Goal: Navigation & Orientation: Find specific page/section

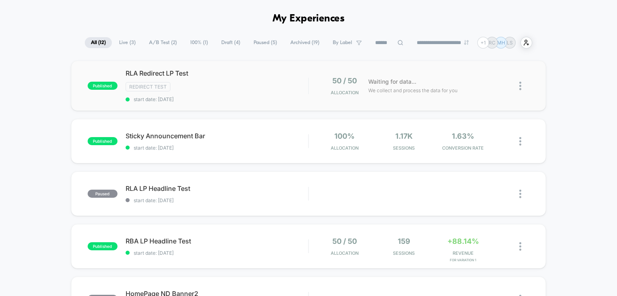
scroll to position [27, 0]
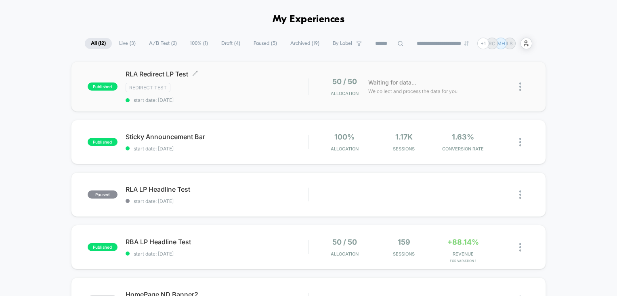
click at [195, 88] on div "Redirect Test" at bounding box center [217, 87] width 183 height 9
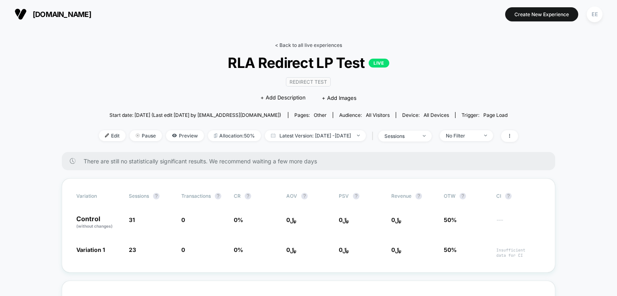
click at [279, 46] on link "< Back to all live experiences" at bounding box center [308, 45] width 67 height 6
